Goal: Task Accomplishment & Management: Manage account settings

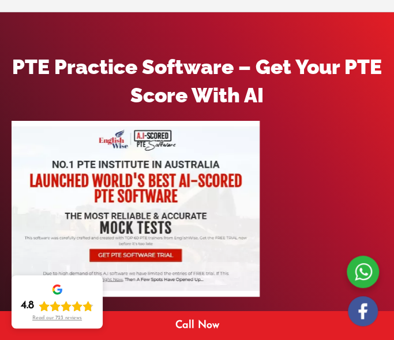
click at [304, 133] on div at bounding box center [197, 209] width 371 height 176
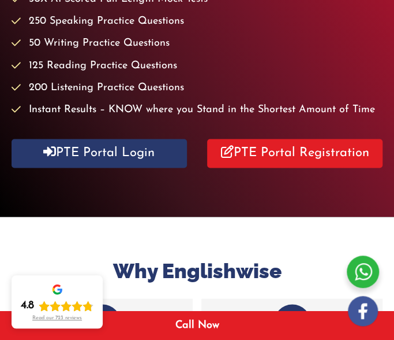
scroll to position [434, 0]
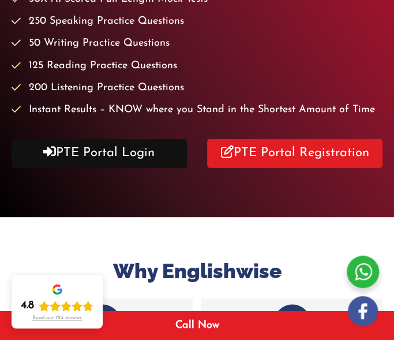
click at [110, 154] on link "PTE Portal Login" at bounding box center [100, 153] width 176 height 29
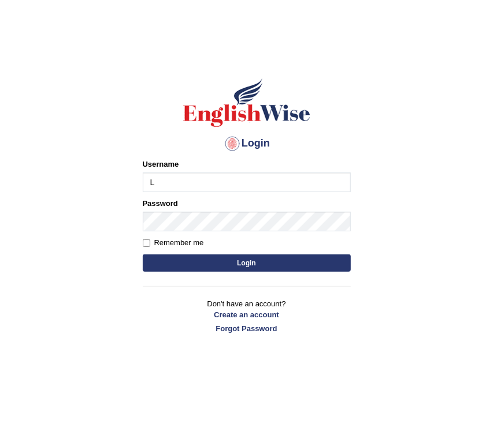
type input "Lanzas"
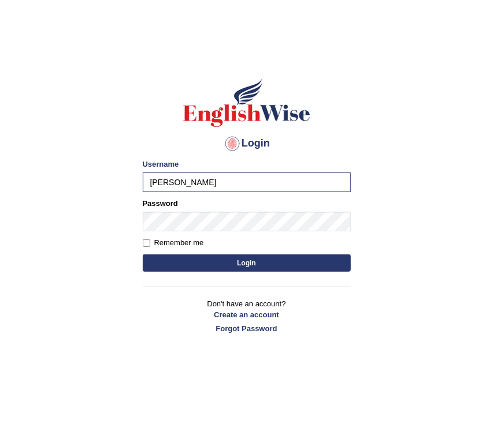
click at [234, 262] on button "Login" at bounding box center [247, 263] width 208 height 17
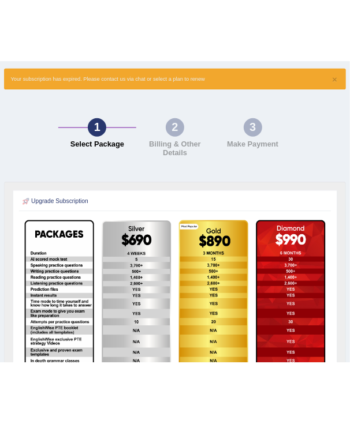
scroll to position [144, 0]
